Goal: Transaction & Acquisition: Purchase product/service

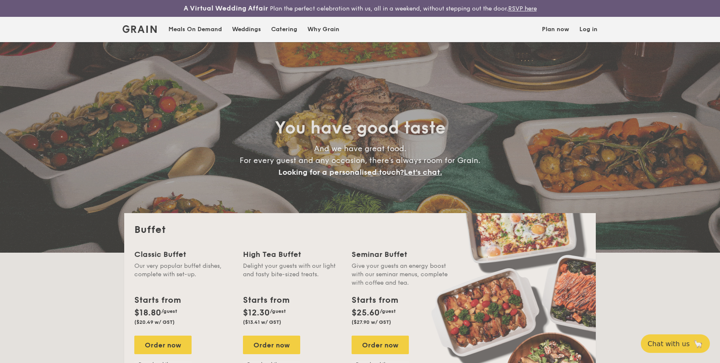
select select
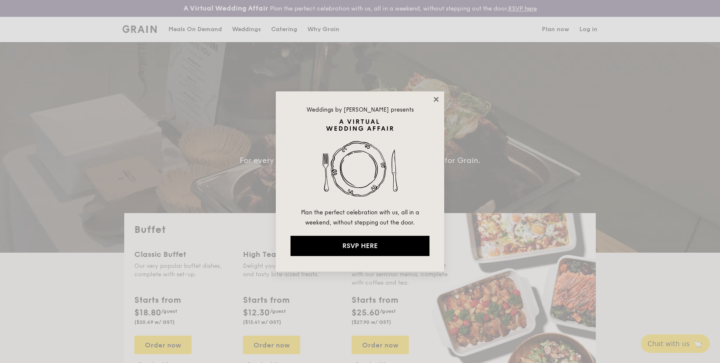
click at [436, 99] on icon at bounding box center [436, 99] width 5 height 5
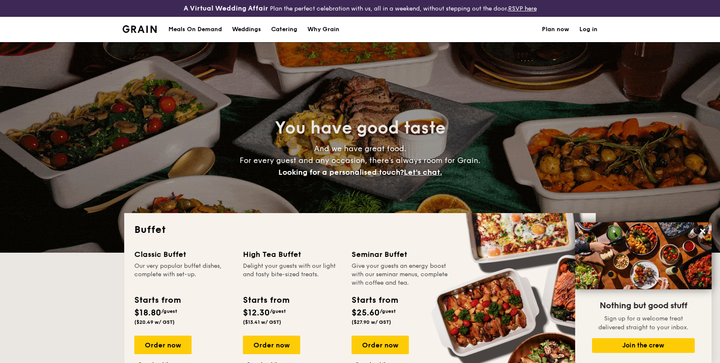
click at [198, 28] on div "Meals On Demand" at bounding box center [194, 29] width 53 height 25
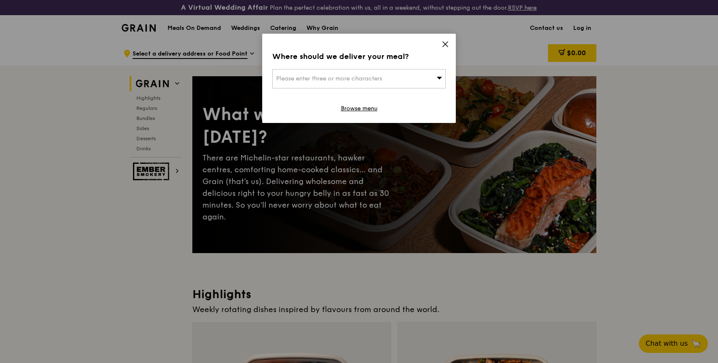
click at [365, 77] on span "Please enter three or more characters" at bounding box center [329, 78] width 106 height 7
click at [446, 47] on icon at bounding box center [446, 44] width 8 height 8
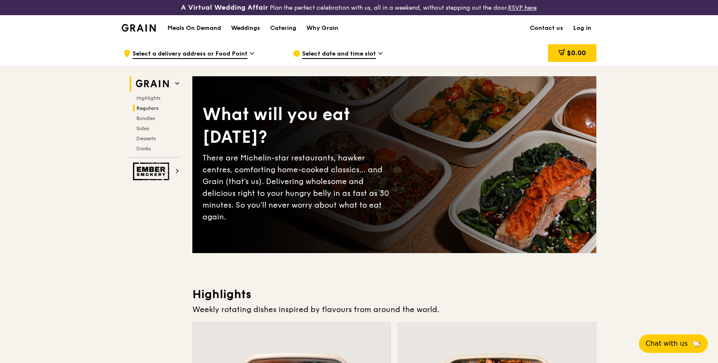
click at [154, 106] on span "Regulars" at bounding box center [147, 108] width 22 height 6
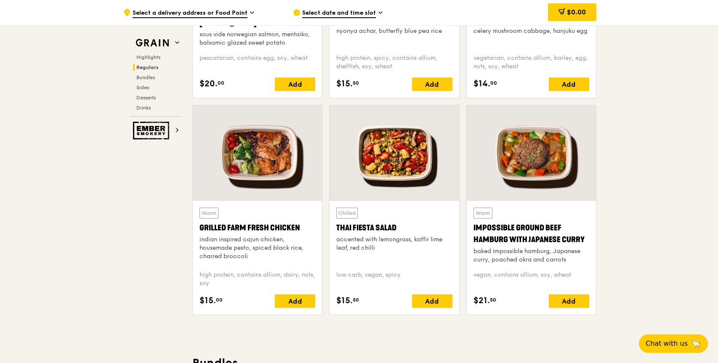
scroll to position [1018, 0]
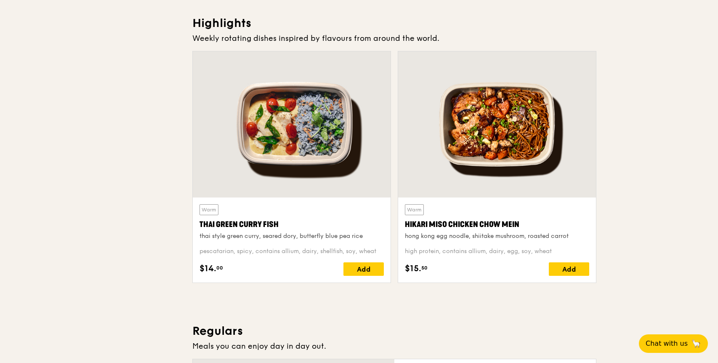
scroll to position [0, 0]
